Goal: Transaction & Acquisition: Purchase product/service

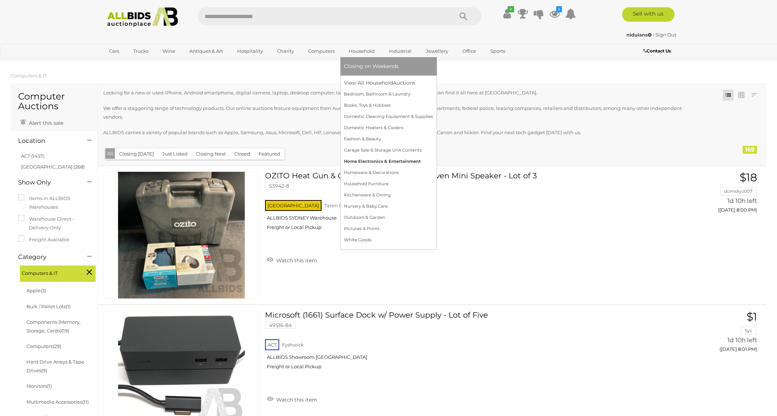
click at [392, 163] on link "Home Electronics & Entertainment" at bounding box center [388, 161] width 89 height 11
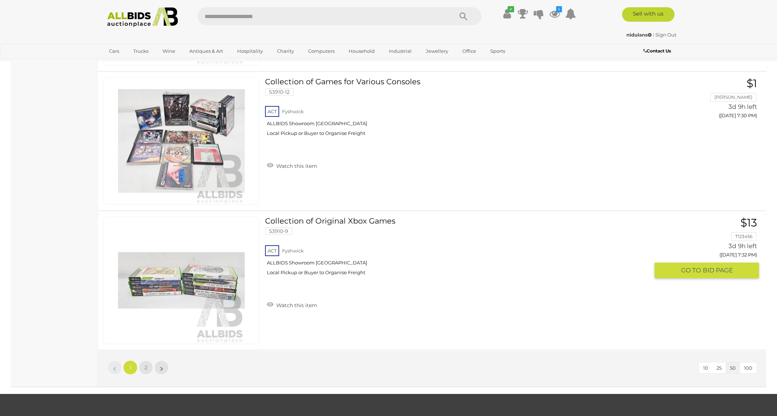
scroll to position [6845, 0]
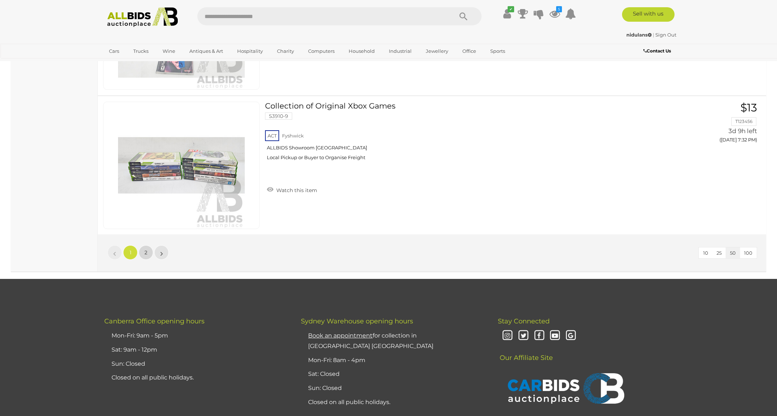
click at [144, 250] on span "2" at bounding box center [145, 253] width 3 height 7
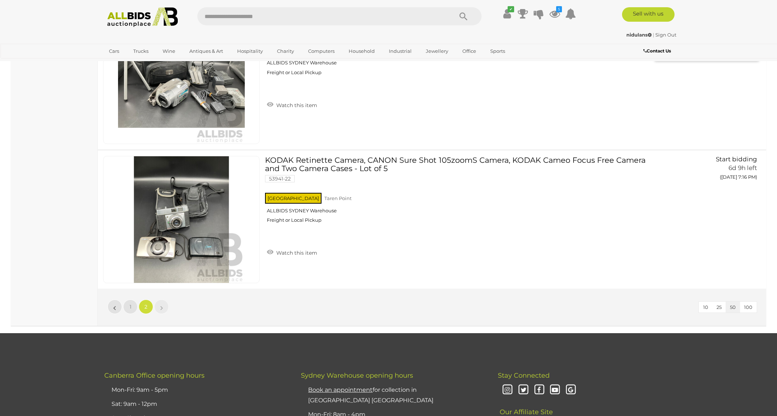
scroll to position [2679, 0]
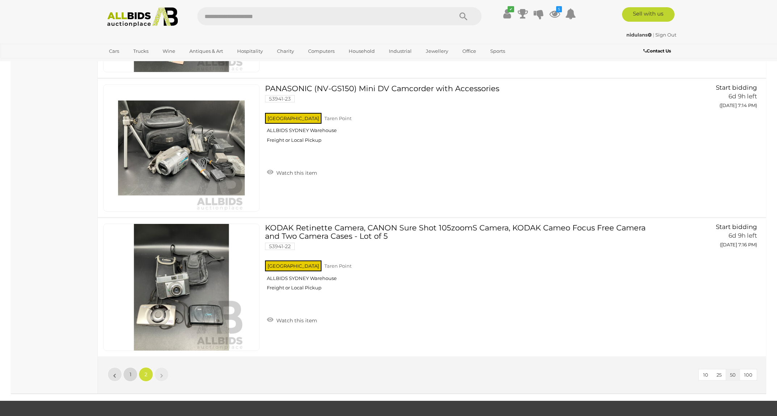
click at [131, 372] on span "1" at bounding box center [131, 375] width 2 height 7
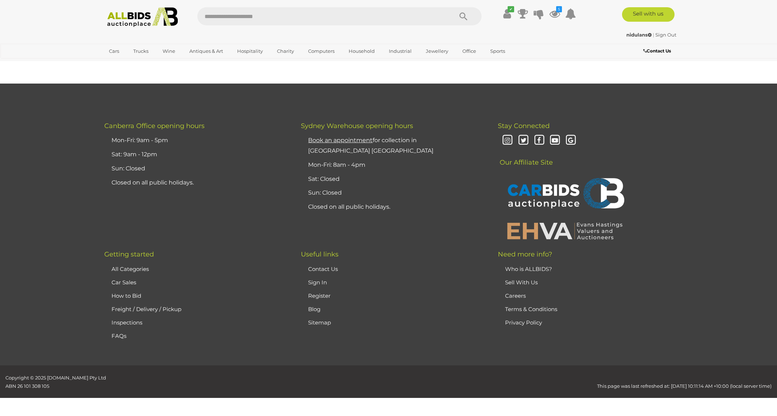
scroll to position [35, 0]
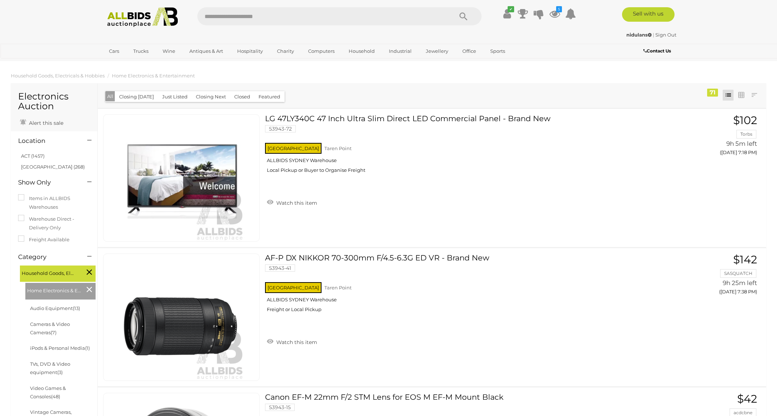
click at [289, 18] on input "text" at bounding box center [321, 16] width 248 height 18
type input "***"
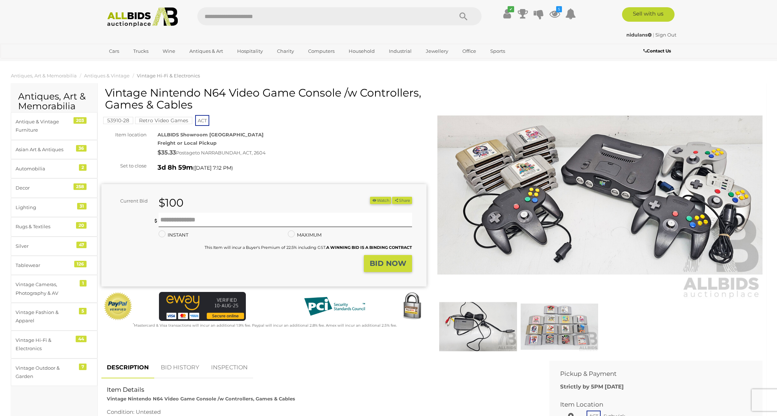
click at [165, 118] on mark "Retro Video Games" at bounding box center [163, 120] width 57 height 7
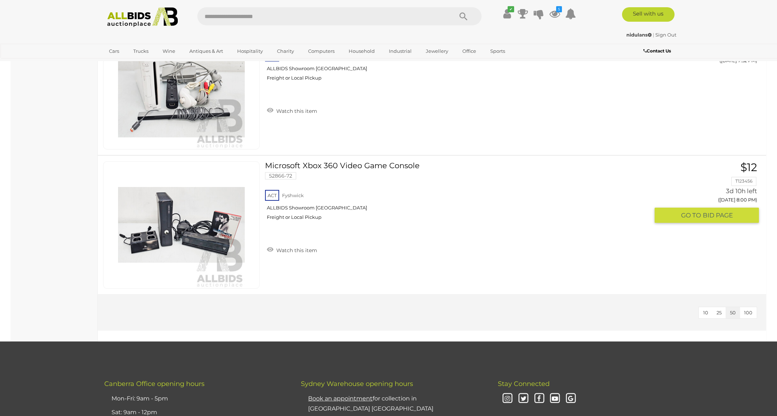
scroll to position [5831, 0]
